Goal: Task Accomplishment & Management: Manage account settings

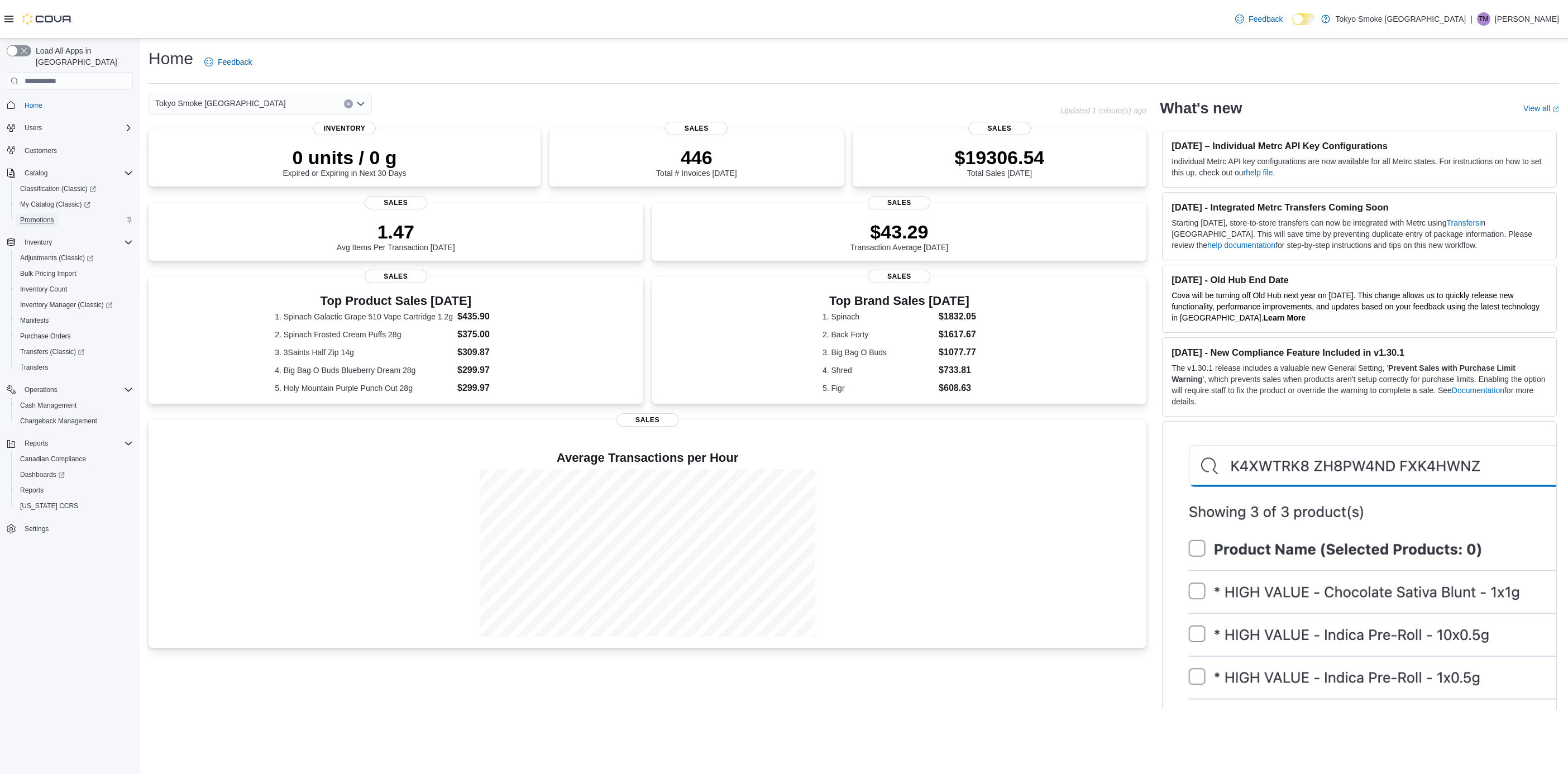
click at [34, 216] on span "Promotions" at bounding box center [37, 220] width 34 height 9
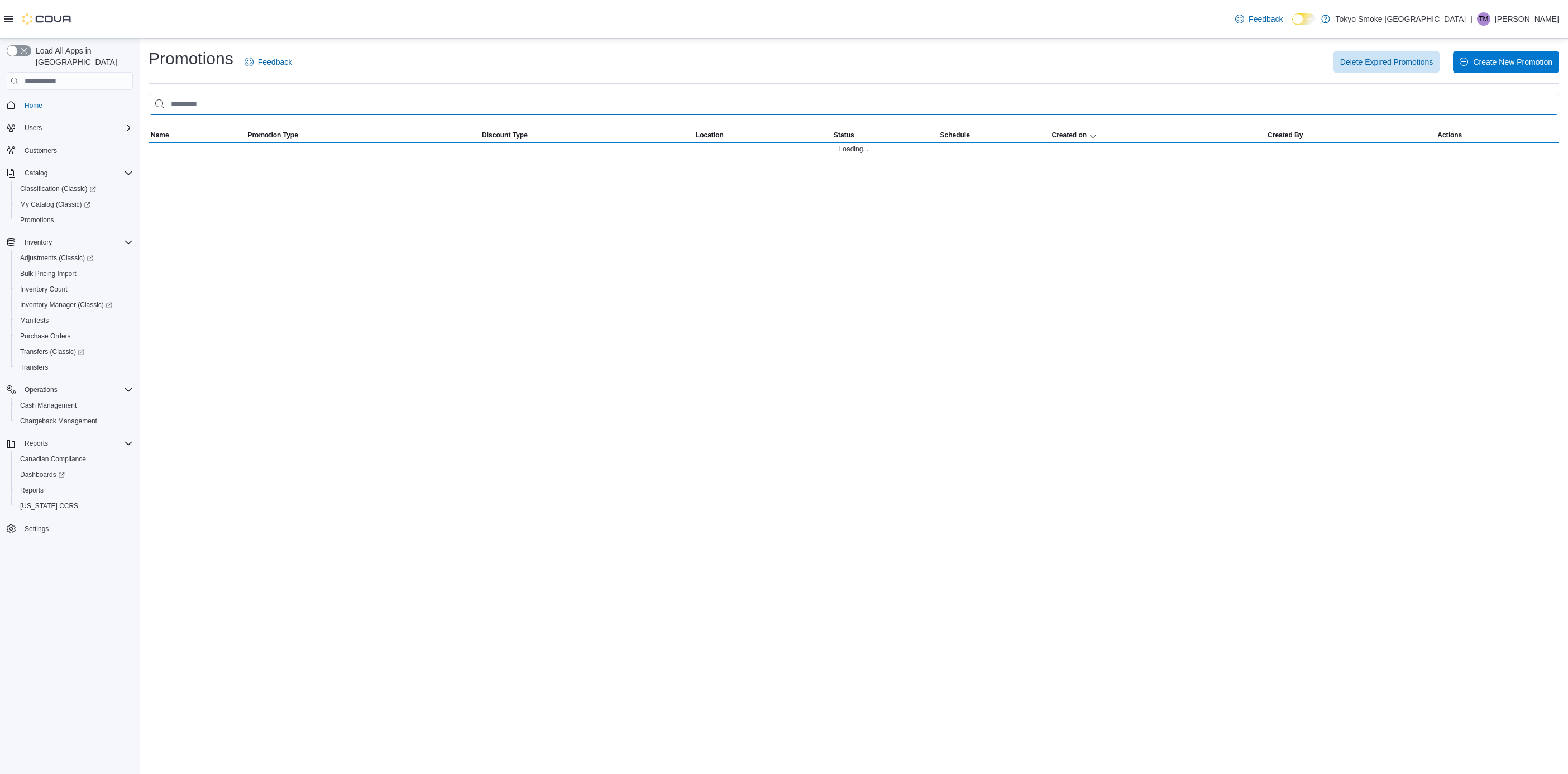
click at [321, 109] on input "This is a search bar. As you type, the results lower in the page will automatic…" at bounding box center [853, 104] width 1410 height 23
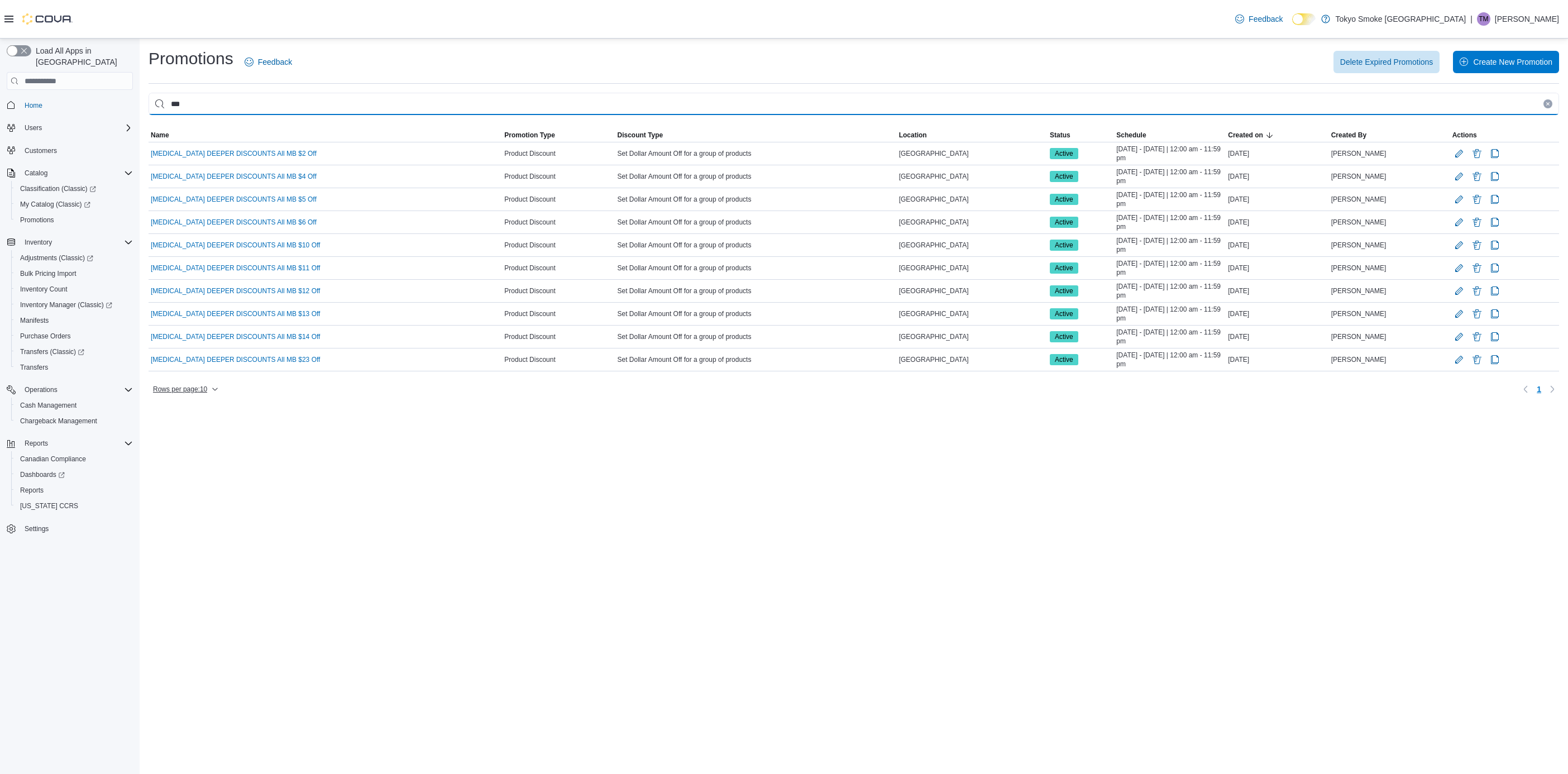
type input "***"
click at [180, 396] on span "Rows per page : 10" at bounding box center [185, 389] width 65 height 13
click at [192, 369] on span "50 rows" at bounding box center [200, 369] width 36 height 9
click at [864, 465] on div "Promotions Feedback Delete Expired Promotions Create New Promotion *** Sorting …" at bounding box center [853, 406] width 1429 height 736
click at [1511, 71] on span "Create New Promotion" at bounding box center [1506, 62] width 93 height 23
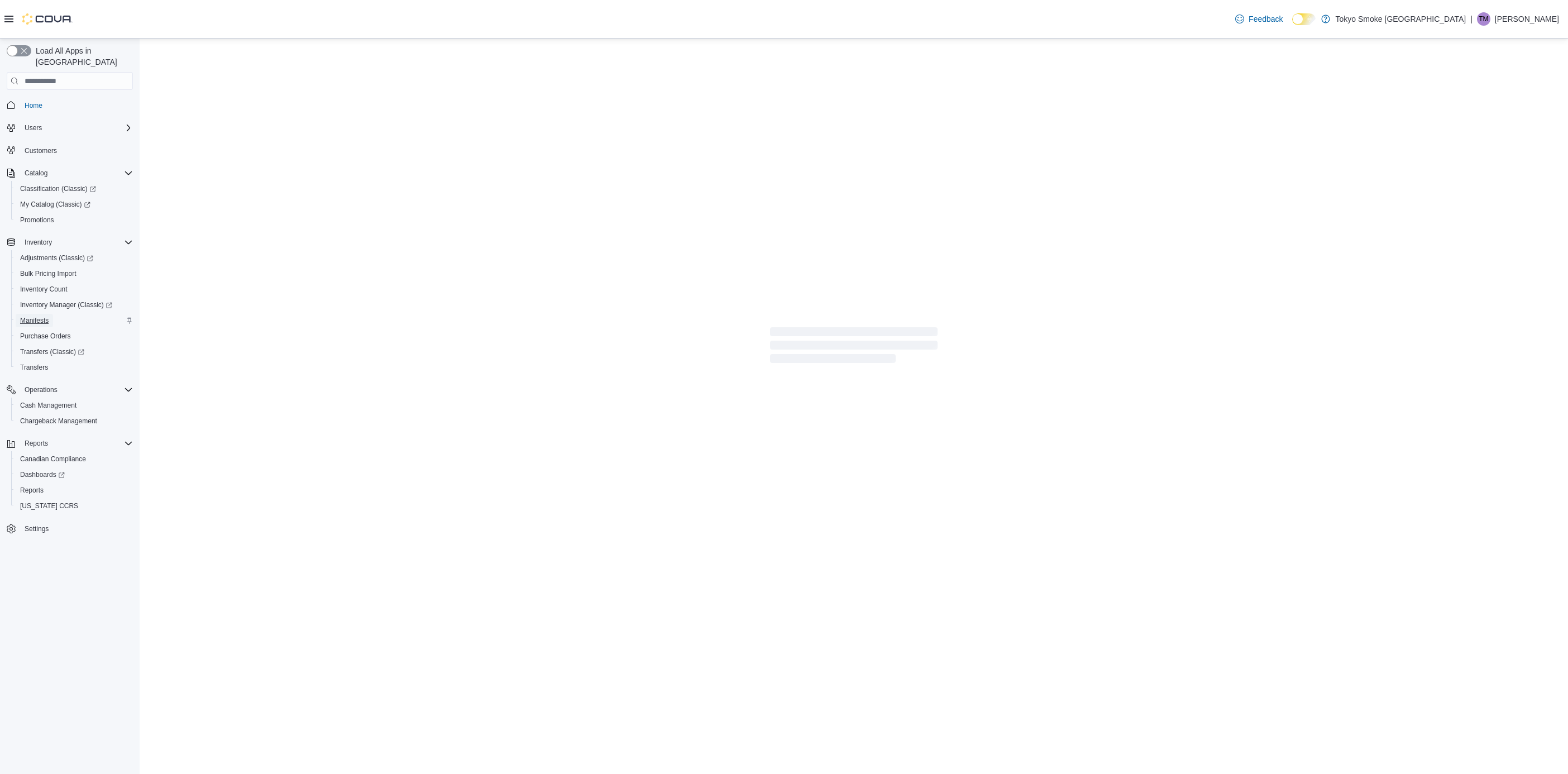
click at [43, 316] on span "Manifests" at bounding box center [34, 320] width 29 height 9
click at [42, 332] on span "Purchase Orders" at bounding box center [45, 336] width 51 height 9
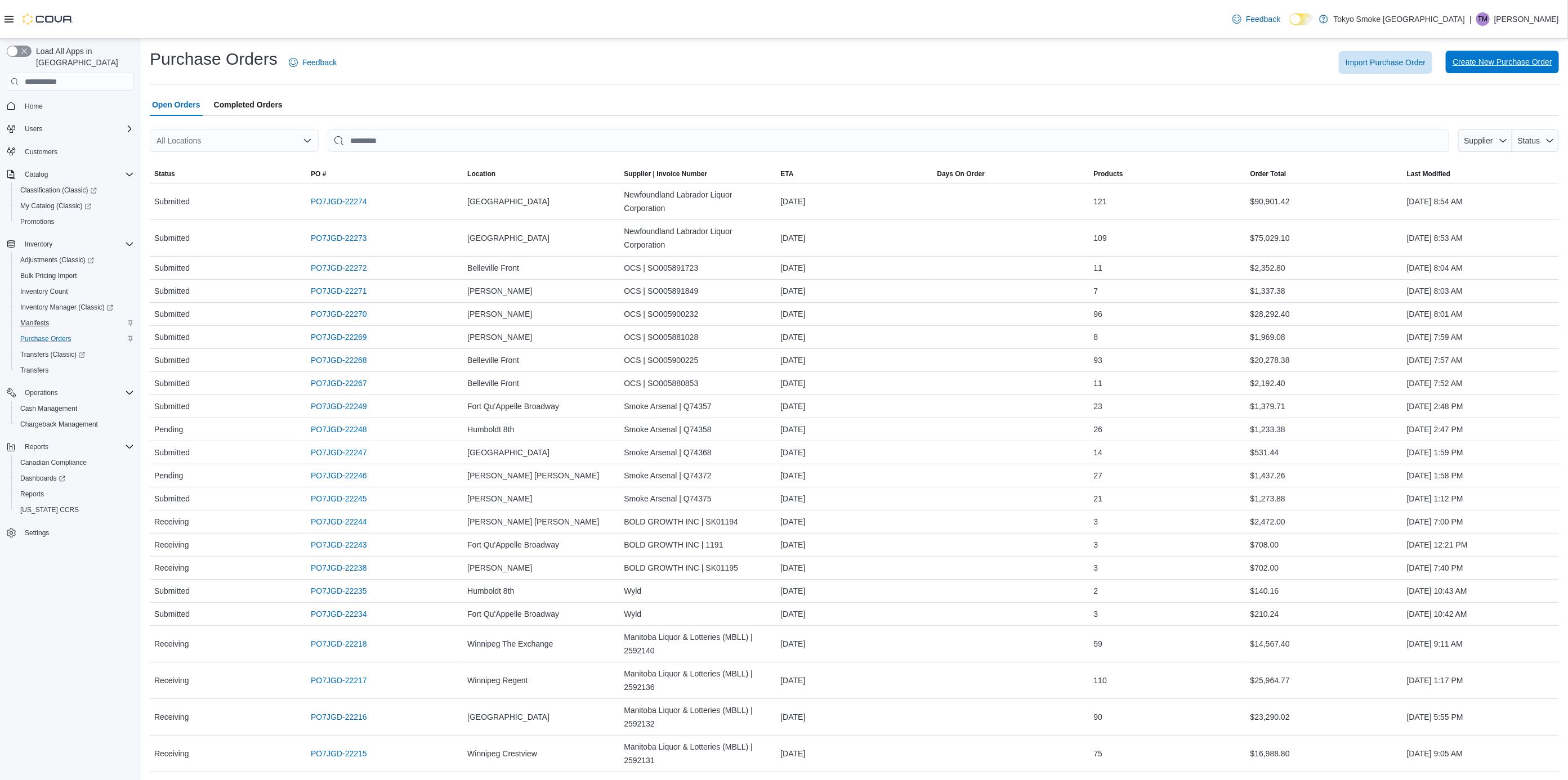
click at [1515, 66] on span "Create New Purchase Order" at bounding box center [1502, 62] width 99 height 11
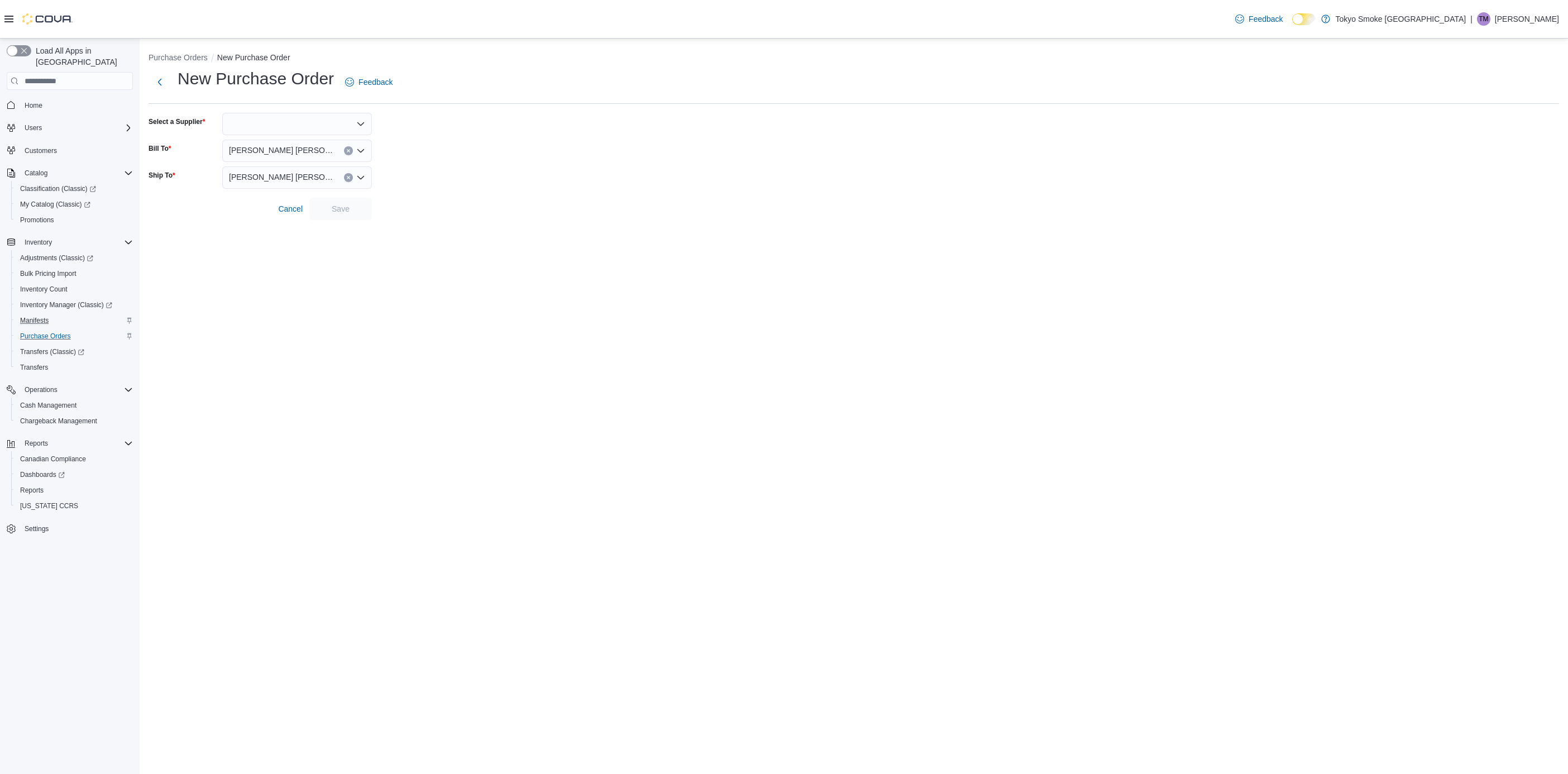
click at [332, 114] on div at bounding box center [297, 124] width 150 height 23
click at [1539, 30] on div "Feedback Dark Mode Tokyo Smoke [GEOGRAPHIC_DATA] | [PERSON_NAME]" at bounding box center [1395, 19] width 337 height 38
click at [1535, 20] on p "[PERSON_NAME]" at bounding box center [1527, 19] width 64 height 13
click at [1502, 109] on button "Sign Out" at bounding box center [1503, 115] width 103 height 18
